Goal: Feedback & Contribution: Leave review/rating

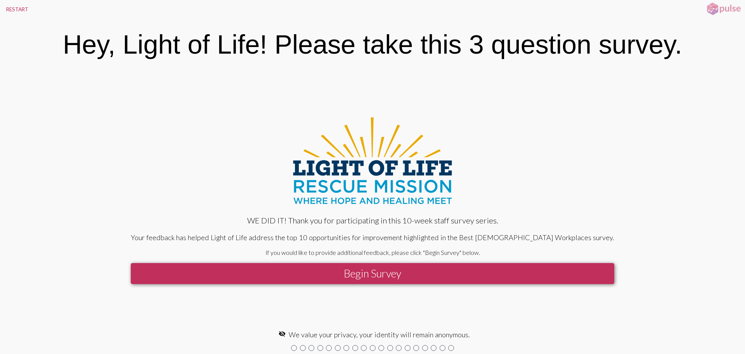
click at [375, 272] on button "Begin Survey" at bounding box center [373, 273] width 484 height 21
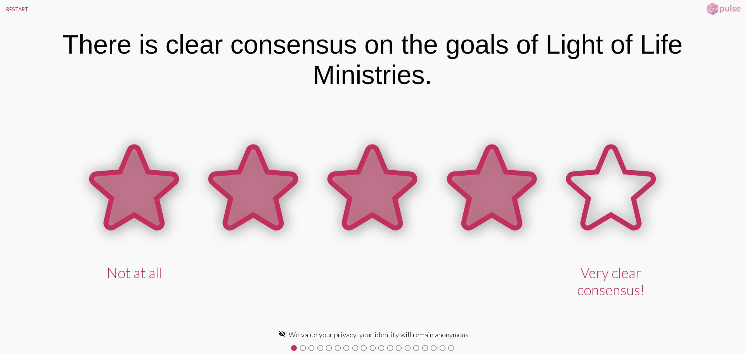
click at [491, 186] on icon at bounding box center [491, 187] width 85 height 81
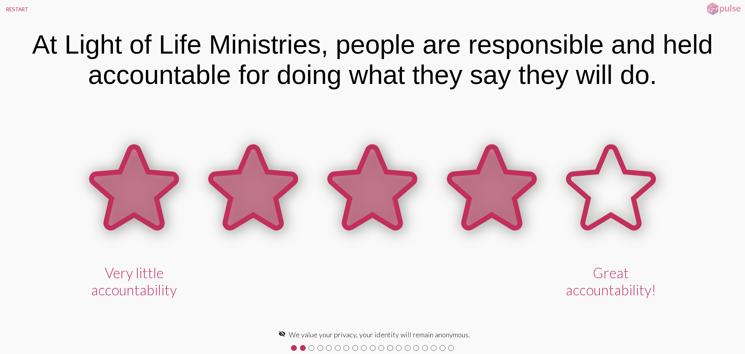
click at [465, 183] on icon at bounding box center [491, 187] width 85 height 81
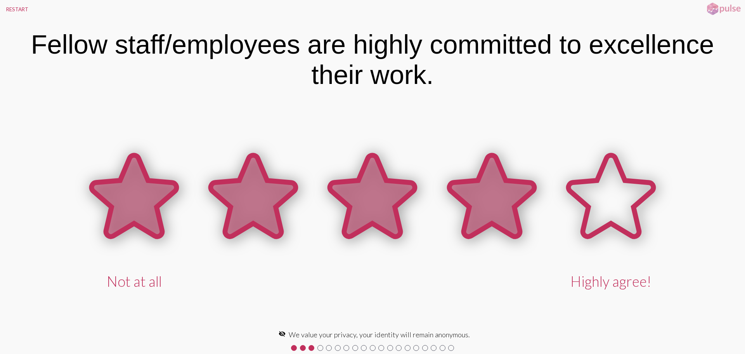
click at [480, 201] on icon at bounding box center [491, 195] width 85 height 81
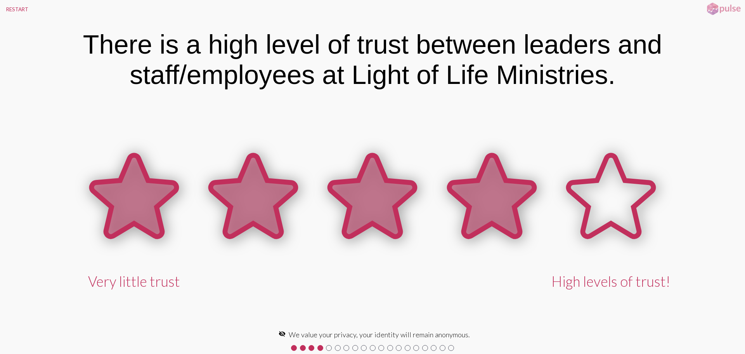
click at [481, 198] on icon at bounding box center [491, 195] width 85 height 81
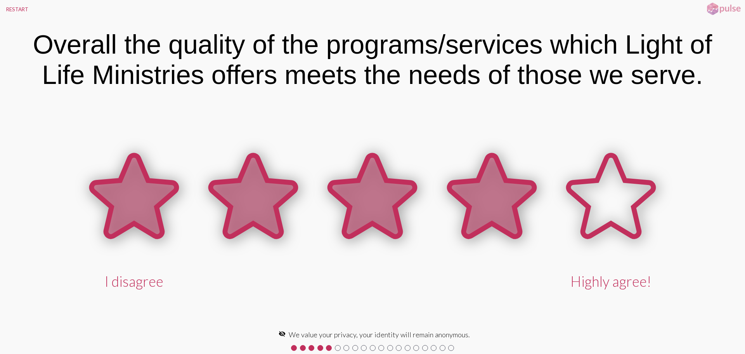
click at [480, 198] on icon at bounding box center [491, 195] width 85 height 81
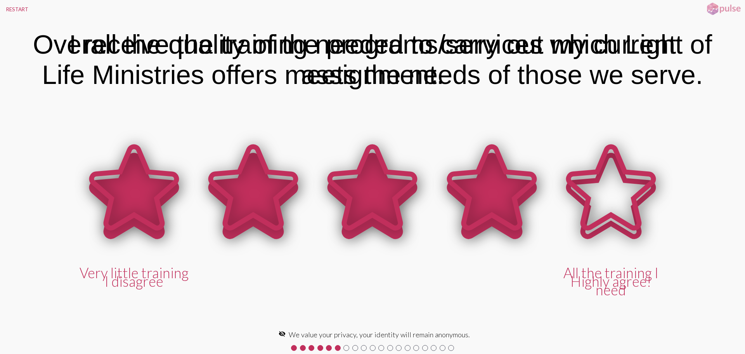
click at [480, 198] on icon at bounding box center [491, 187] width 85 height 81
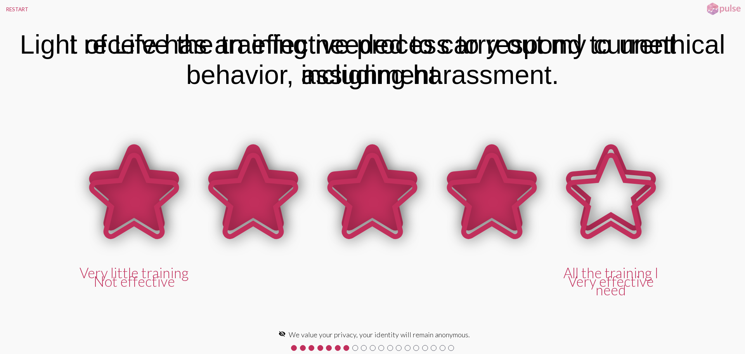
click at [479, 198] on div "Not effective Very effective" at bounding box center [373, 213] width 596 height 152
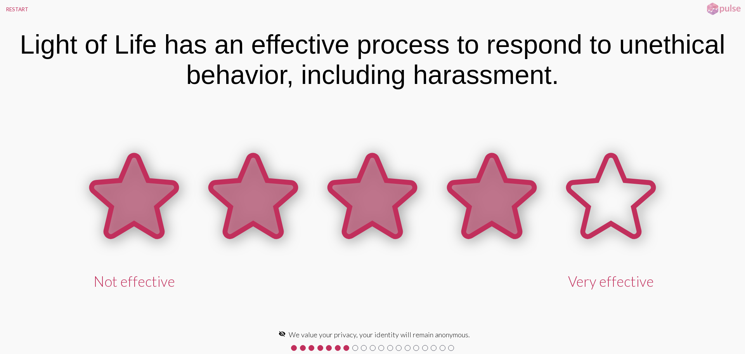
click at [477, 198] on icon at bounding box center [491, 195] width 85 height 81
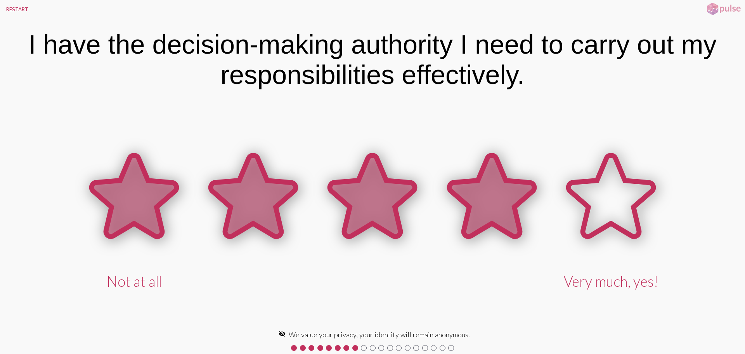
click at [468, 197] on icon at bounding box center [491, 195] width 85 height 81
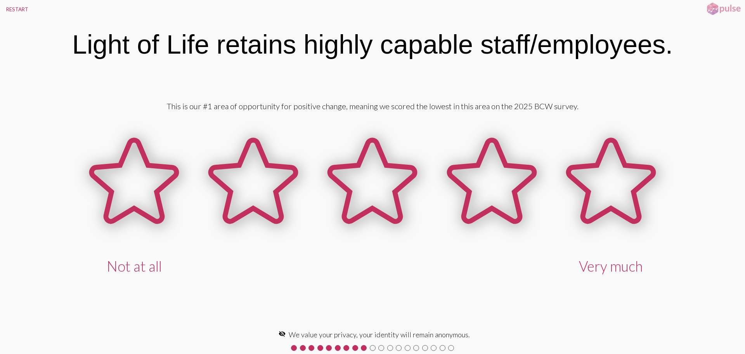
click at [468, 197] on icon at bounding box center [491, 180] width 85 height 81
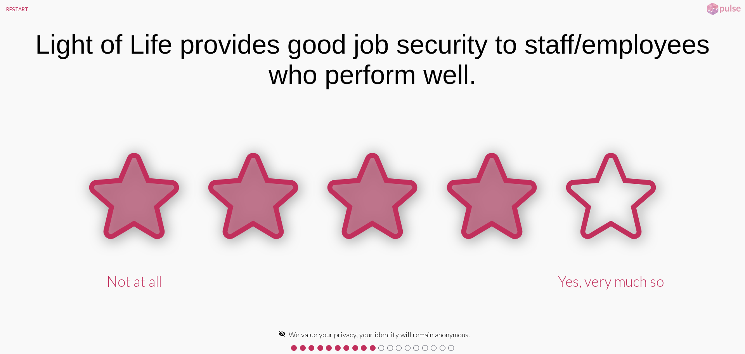
click at [467, 197] on icon at bounding box center [491, 195] width 85 height 81
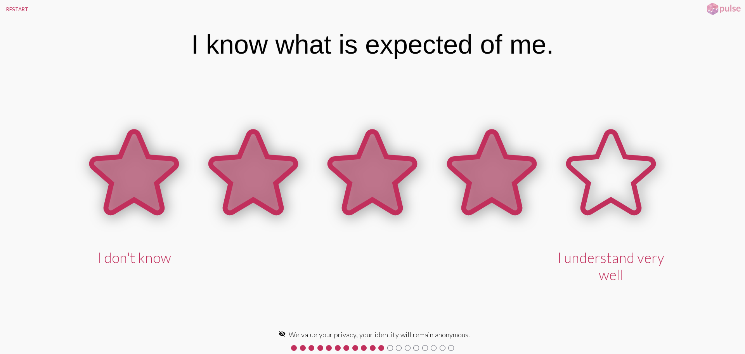
click at [477, 187] on icon at bounding box center [491, 172] width 85 height 81
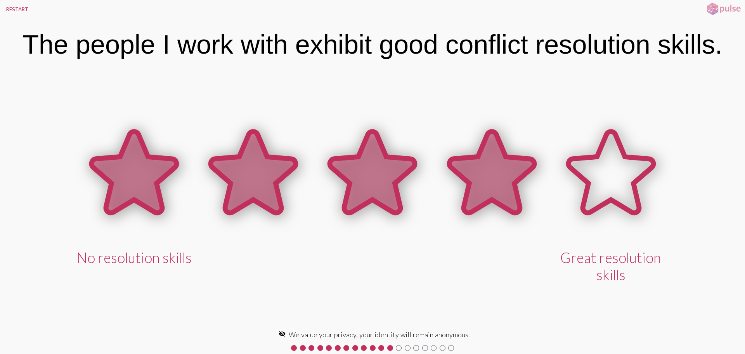
click at [477, 187] on icon at bounding box center [491, 172] width 85 height 81
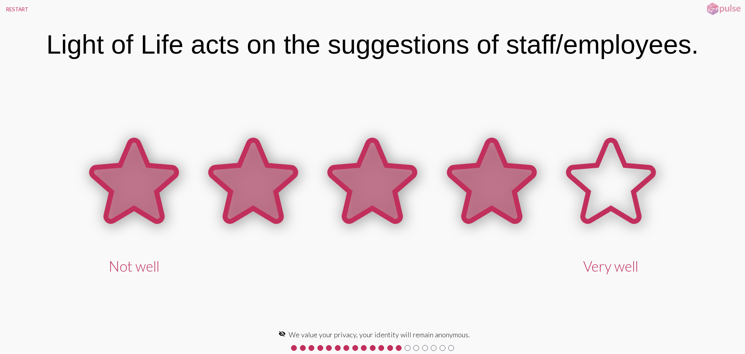
click at [477, 187] on icon at bounding box center [491, 180] width 85 height 81
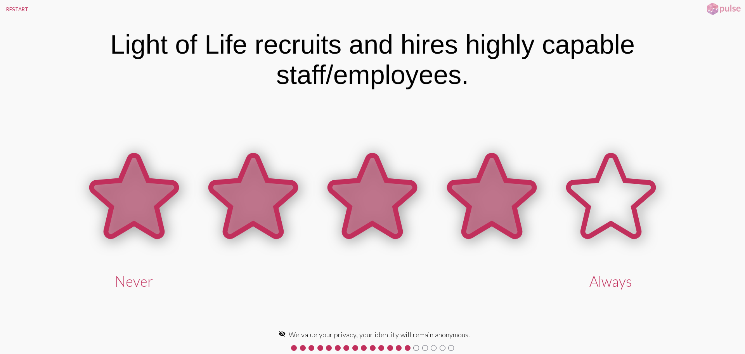
click at [477, 187] on icon at bounding box center [491, 195] width 85 height 81
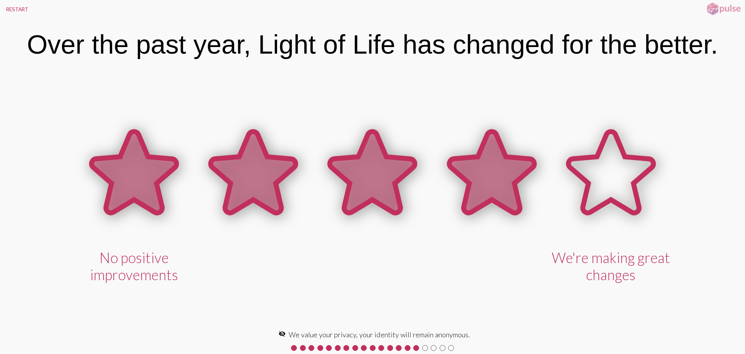
click at [476, 187] on icon at bounding box center [491, 172] width 85 height 81
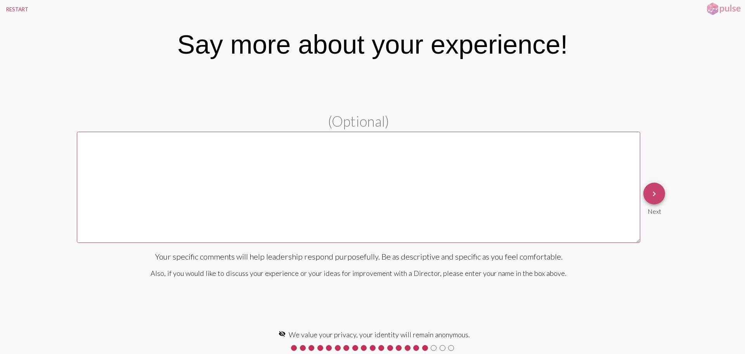
click at [655, 196] on mat-icon "keyboard_arrow_right" at bounding box center [654, 193] width 9 height 9
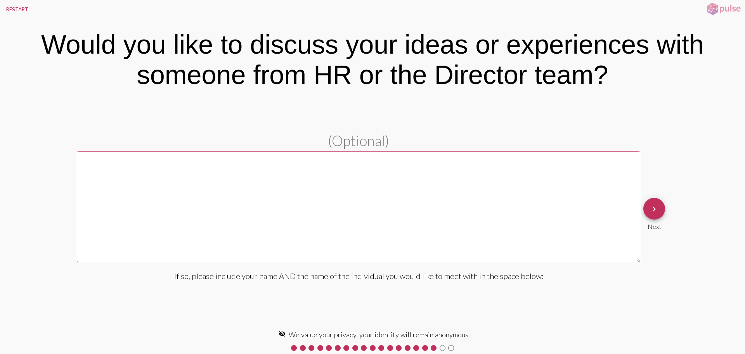
click at [655, 208] on mat-icon "keyboard_arrow_right" at bounding box center [654, 208] width 9 height 9
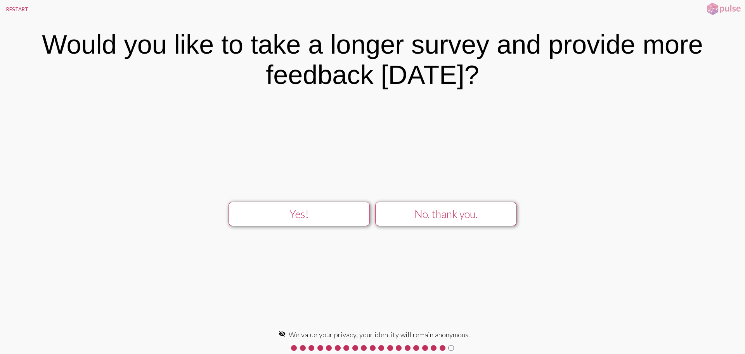
click at [468, 218] on div "No, thank you." at bounding box center [446, 213] width 127 height 13
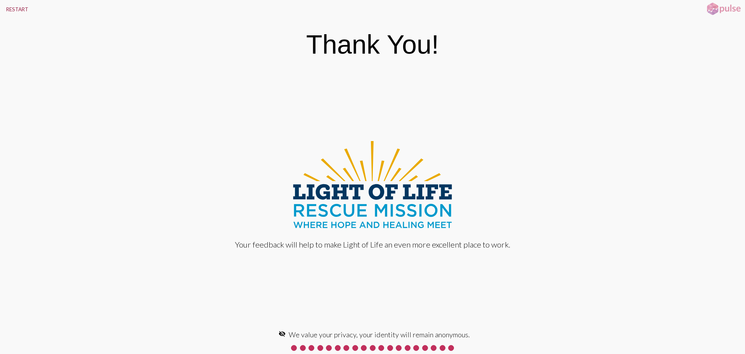
click at [16, 11] on button "RESTART" at bounding box center [17, 9] width 35 height 19
